Goal: Task Accomplishment & Management: Use online tool/utility

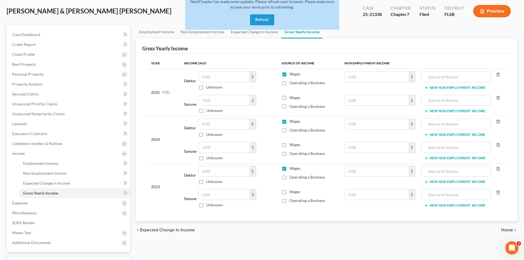
click at [255, 20] on button "Refresh" at bounding box center [262, 19] width 24 height 11
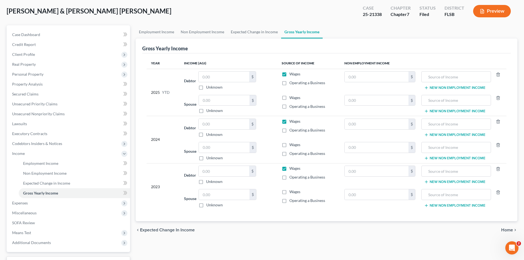
click at [259, 58] on th "Income (AGI)" at bounding box center [228, 63] width 97 height 11
click at [205, 147] on input "text" at bounding box center [224, 147] width 51 height 10
type input "52,134.00"
